Goal: Go to known website: Access a specific website the user already knows

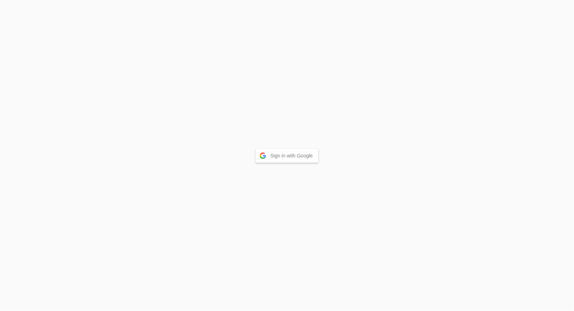
click at [280, 156] on button "Sign in with Google" at bounding box center [287, 156] width 63 height 14
